Goal: Download file/media

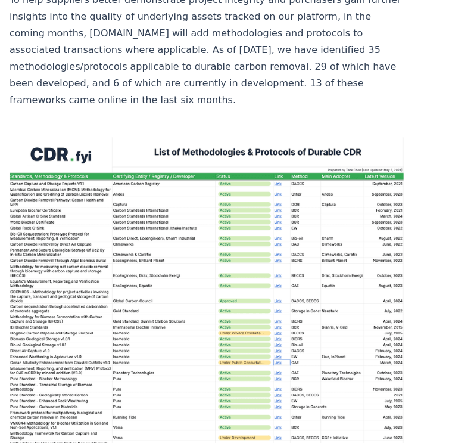
scroll to position [1764, 0]
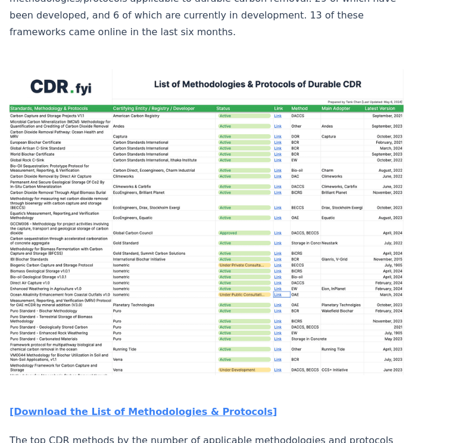
click at [173, 406] on strong "[Download the List of Methodologies & Protocols]" at bounding box center [144, 411] width 268 height 11
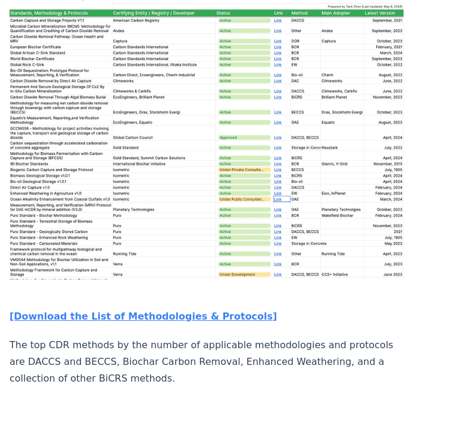
click at [392, 89] on article "[DATE] Standards, Methodologies, and Protocols of Durable Carbon Removal A post…" at bounding box center [224, 237] width 449 height 4108
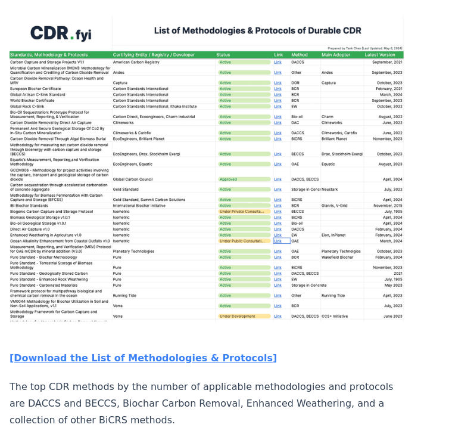
scroll to position [1812, 0]
